Goal: Task Accomplishment & Management: Use online tool/utility

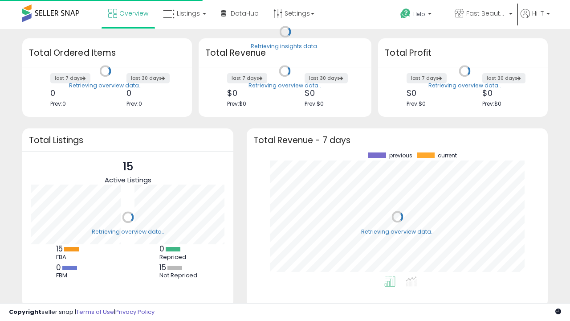
scroll to position [124, 283]
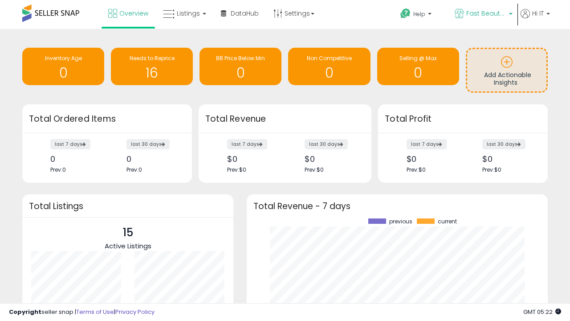
click at [483, 14] on span "Fast Beauty ([GEOGRAPHIC_DATA])" at bounding box center [486, 13] width 40 height 9
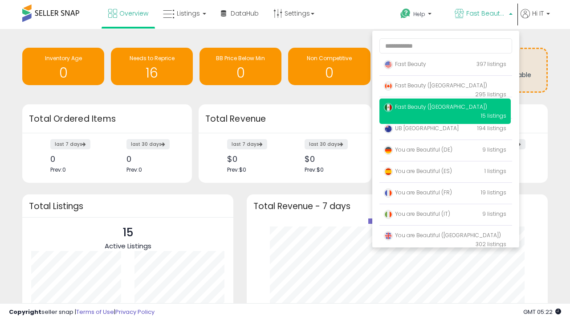
click at [445, 236] on span "You are Beautiful ([GEOGRAPHIC_DATA])" at bounding box center [442, 235] width 117 height 8
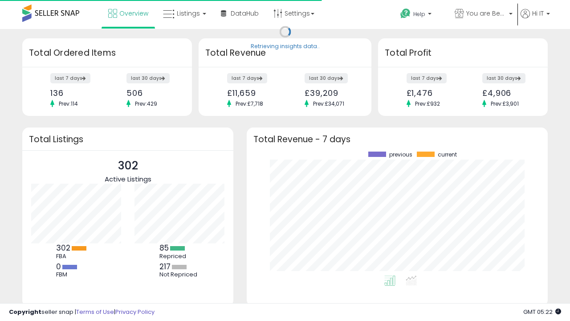
scroll to position [124, 283]
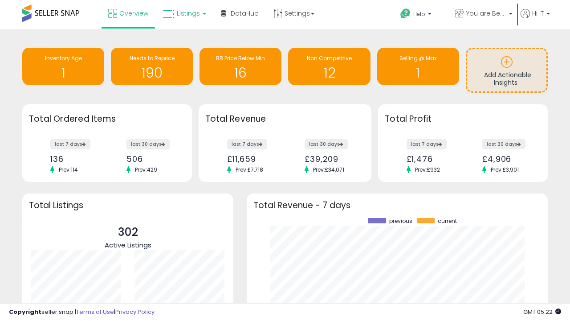
click at [183, 13] on span "Listings" at bounding box center [188, 13] width 23 height 9
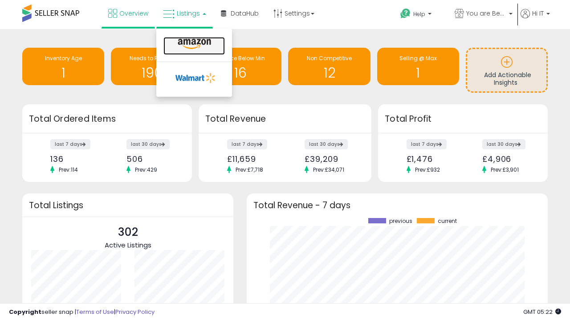
click at [193, 44] on icon at bounding box center [194, 44] width 39 height 12
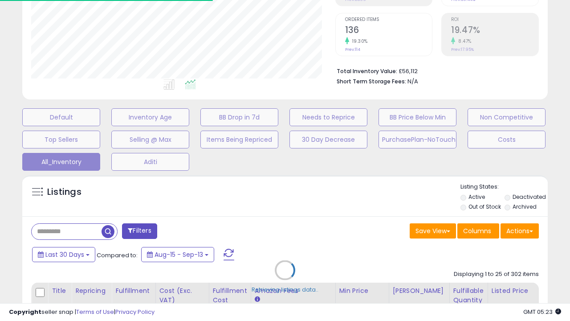
scroll to position [183, 304]
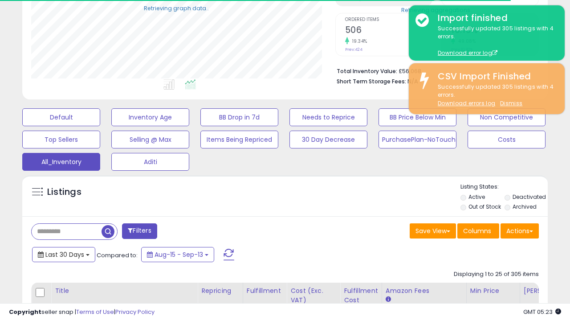
click at [63, 253] on span "Last 30 Days" at bounding box center [64, 254] width 39 height 9
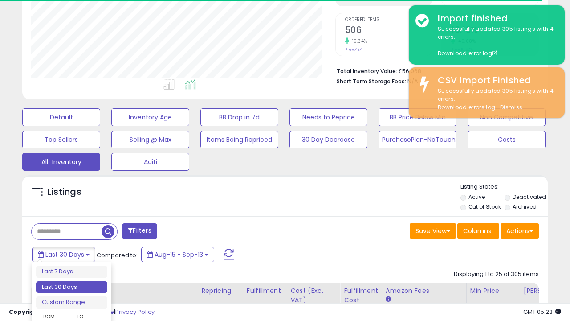
click at [72, 287] on li "Last 30 Days" at bounding box center [71, 287] width 71 height 12
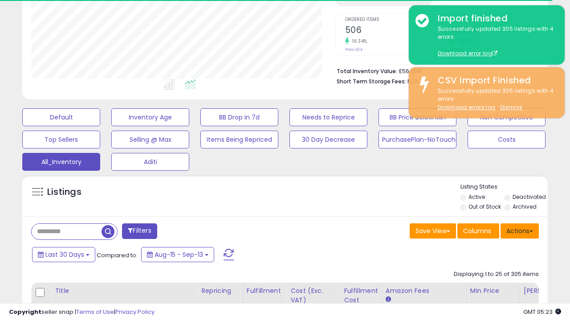
click at [520, 230] on button "Actions" at bounding box center [520, 230] width 38 height 15
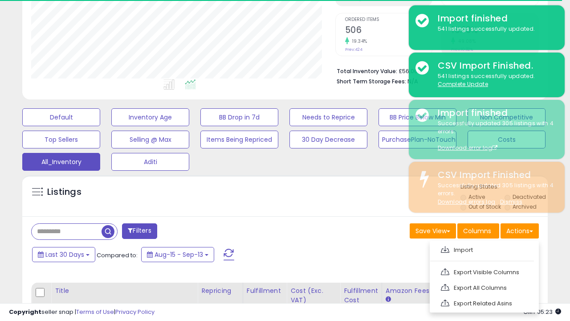
click at [483, 286] on link "Export All Columns" at bounding box center [484, 288] width 98 height 14
